Goal: Transaction & Acquisition: Purchase product/service

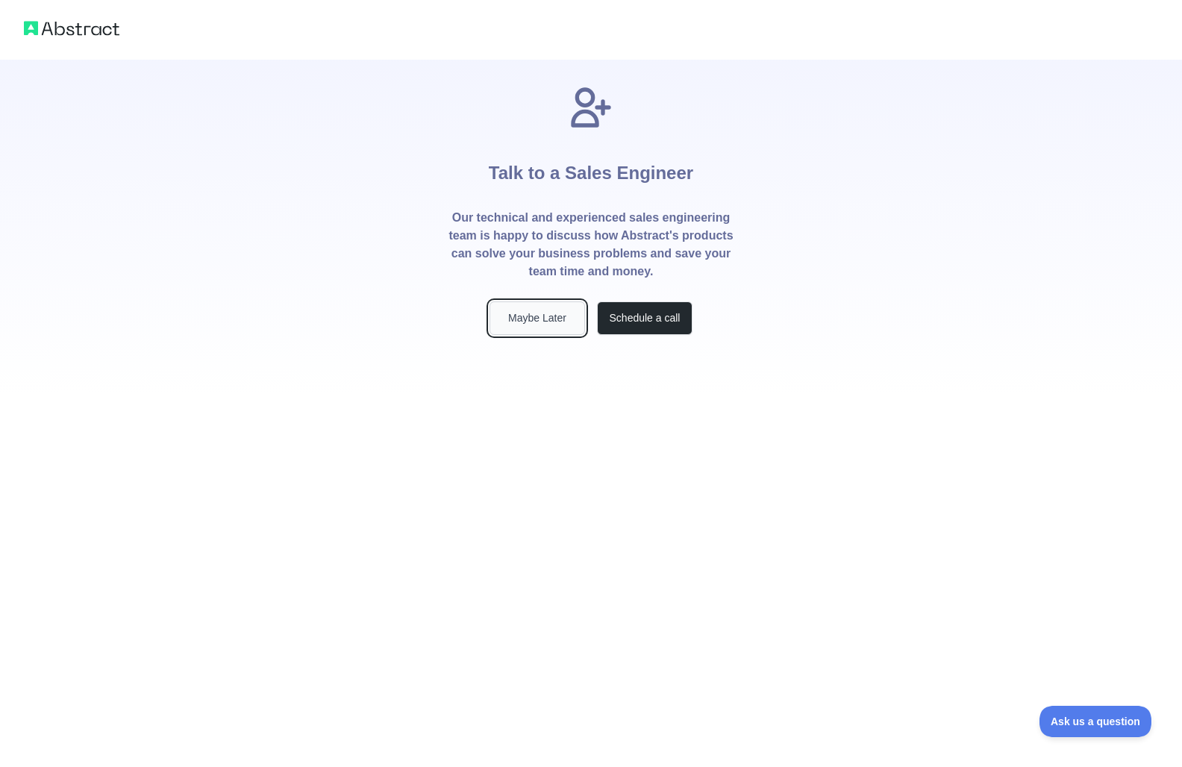
click at [567, 319] on button "Maybe Later" at bounding box center [537, 318] width 96 height 34
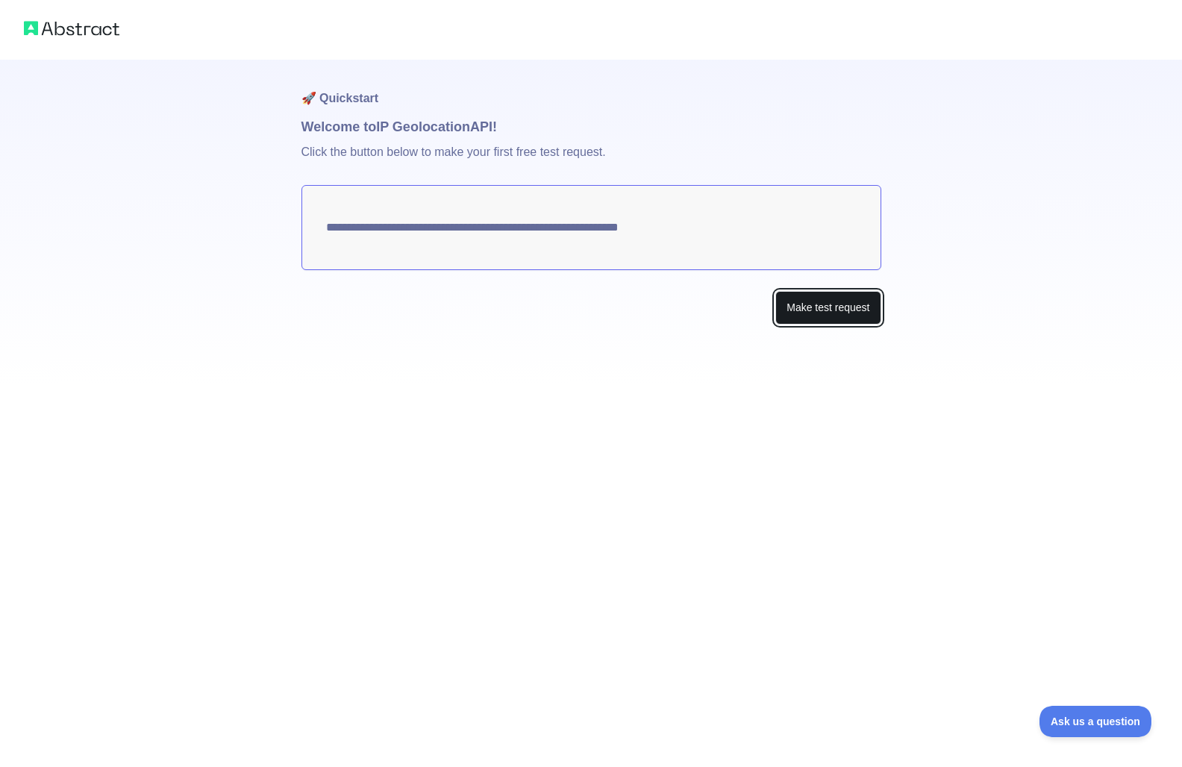
click at [809, 301] on button "Make test request" at bounding box center [827, 308] width 105 height 34
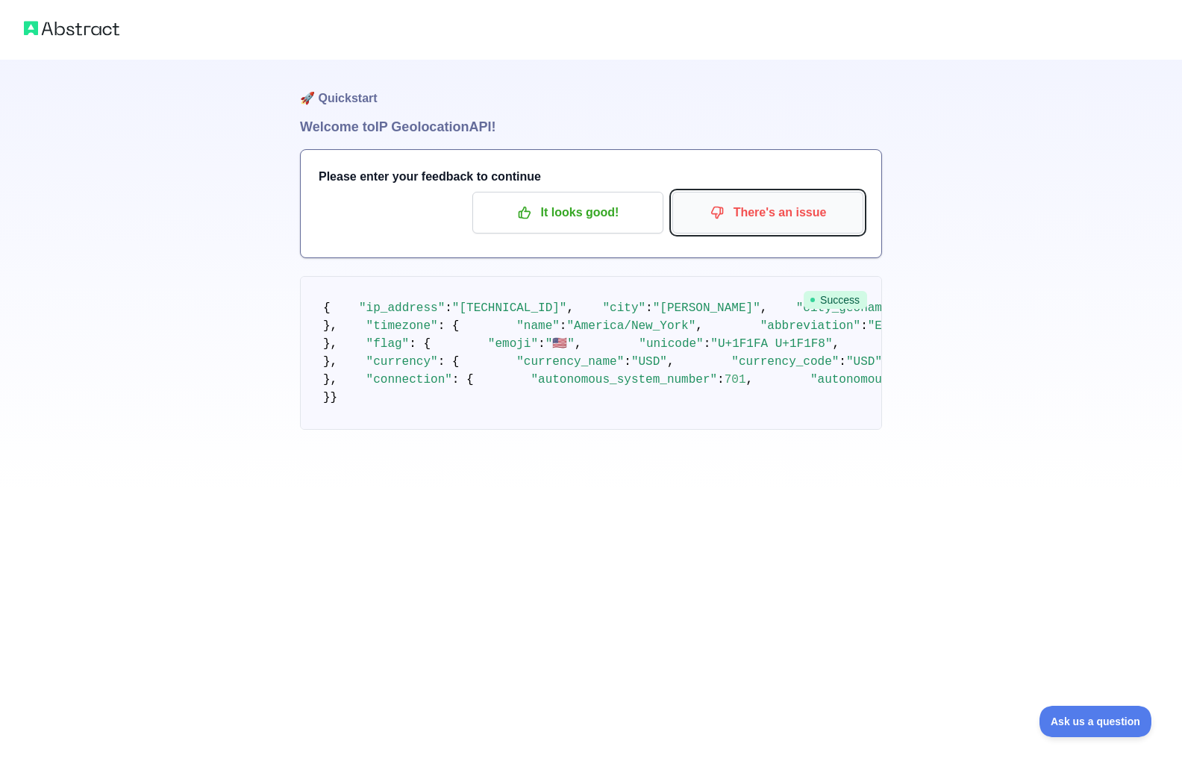
click at [715, 219] on icon "button" at bounding box center [717, 212] width 15 height 15
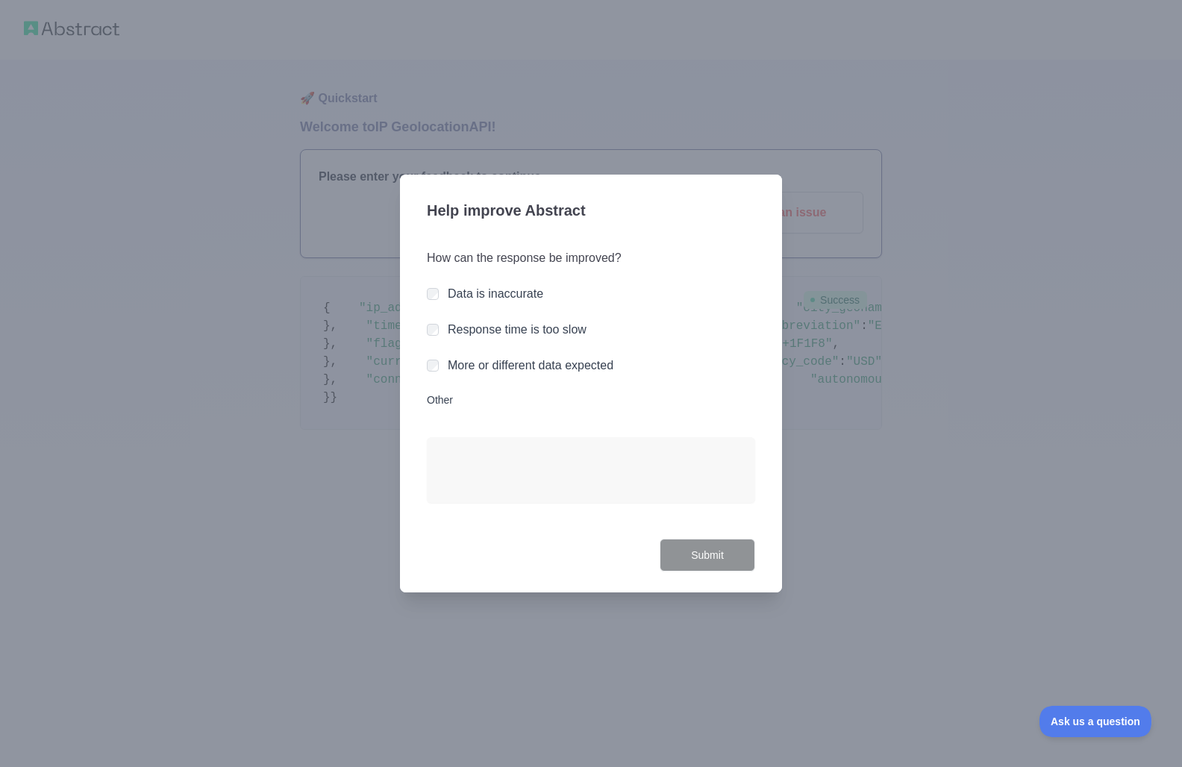
click at [471, 293] on label "Data is inaccurate" at bounding box center [496, 293] width 96 height 13
click at [683, 566] on button "Submit" at bounding box center [708, 556] width 96 height 34
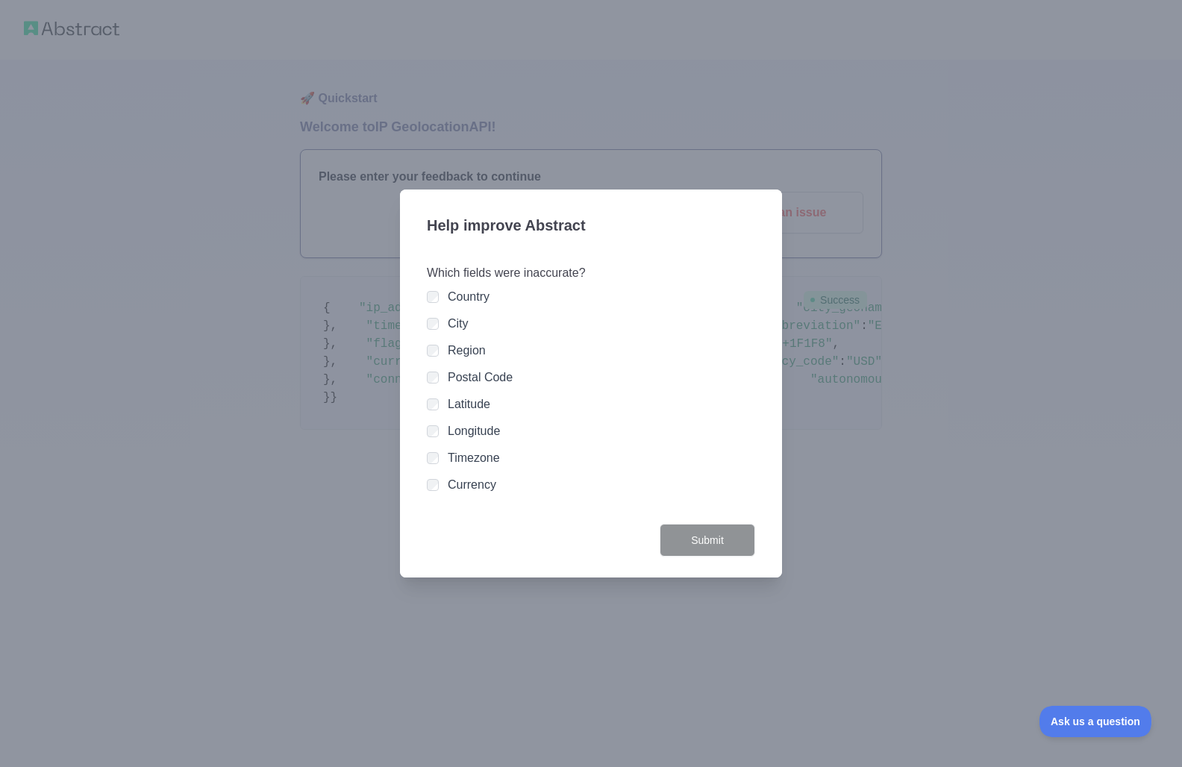
click at [444, 323] on div "City" at bounding box center [591, 324] width 328 height 18
click at [705, 551] on button "Submit" at bounding box center [708, 541] width 96 height 34
